Goal: Task Accomplishment & Management: Manage account settings

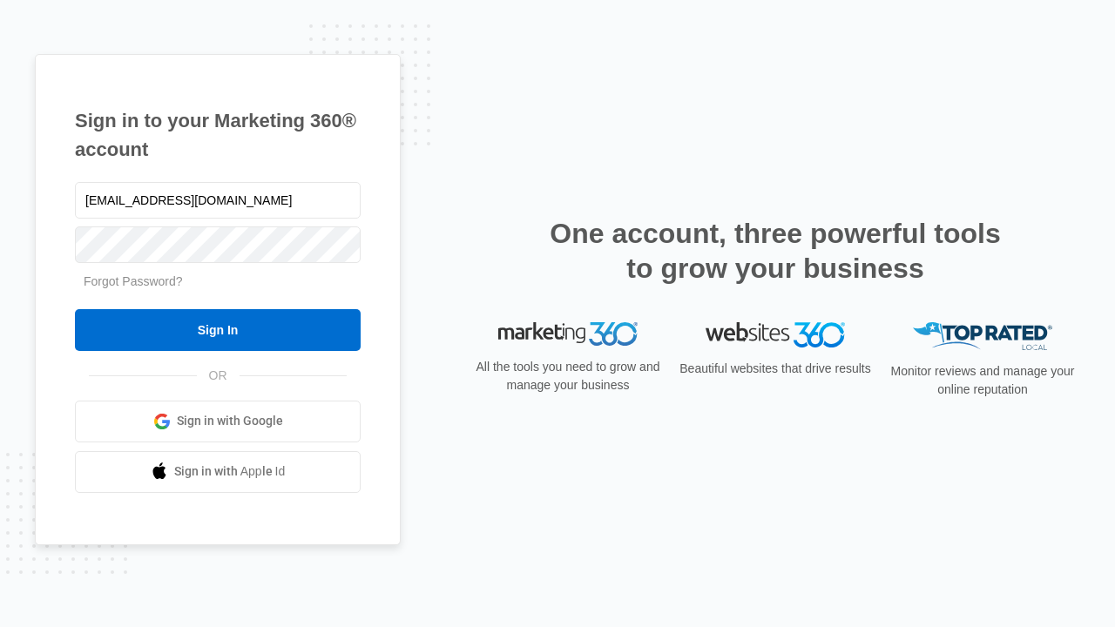
type input "dankie614@gmail.com"
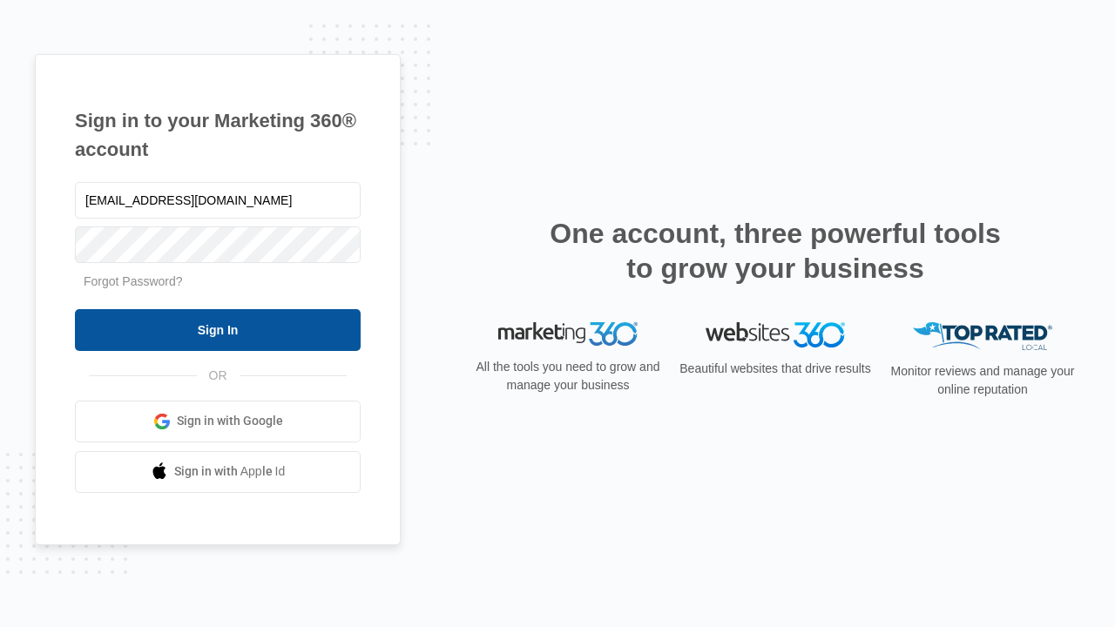
click at [218, 329] on input "Sign In" at bounding box center [218, 330] width 286 height 42
